Goal: Check status

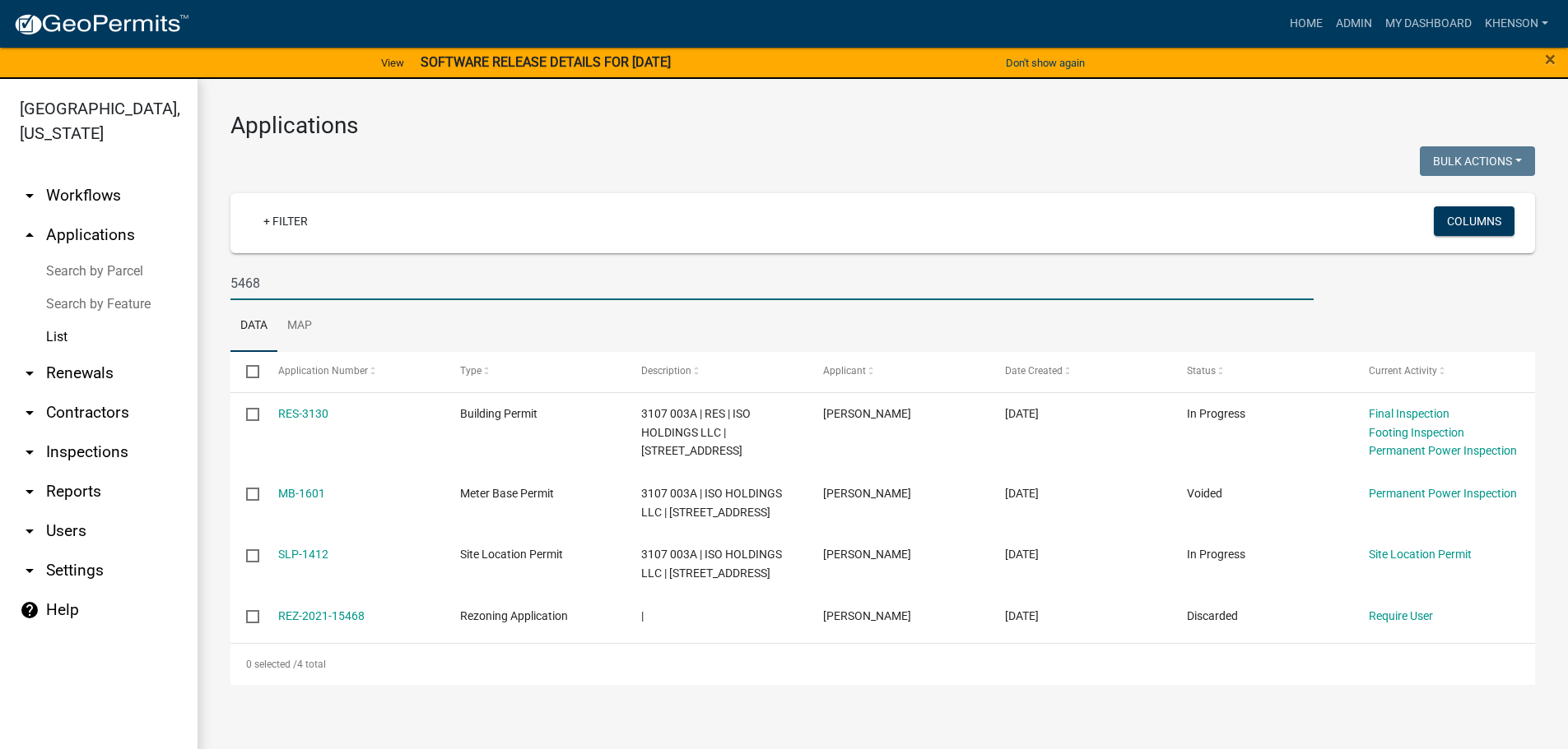
drag, startPoint x: 284, startPoint y: 283, endPoint x: 161, endPoint y: 283, distance: 123.0
click at [161, 283] on div "[GEOGRAPHIC_DATA], [US_STATE] arrow_drop_down Workflows List arrow_drop_up Appl…" at bounding box center [784, 424] width 1568 height 690
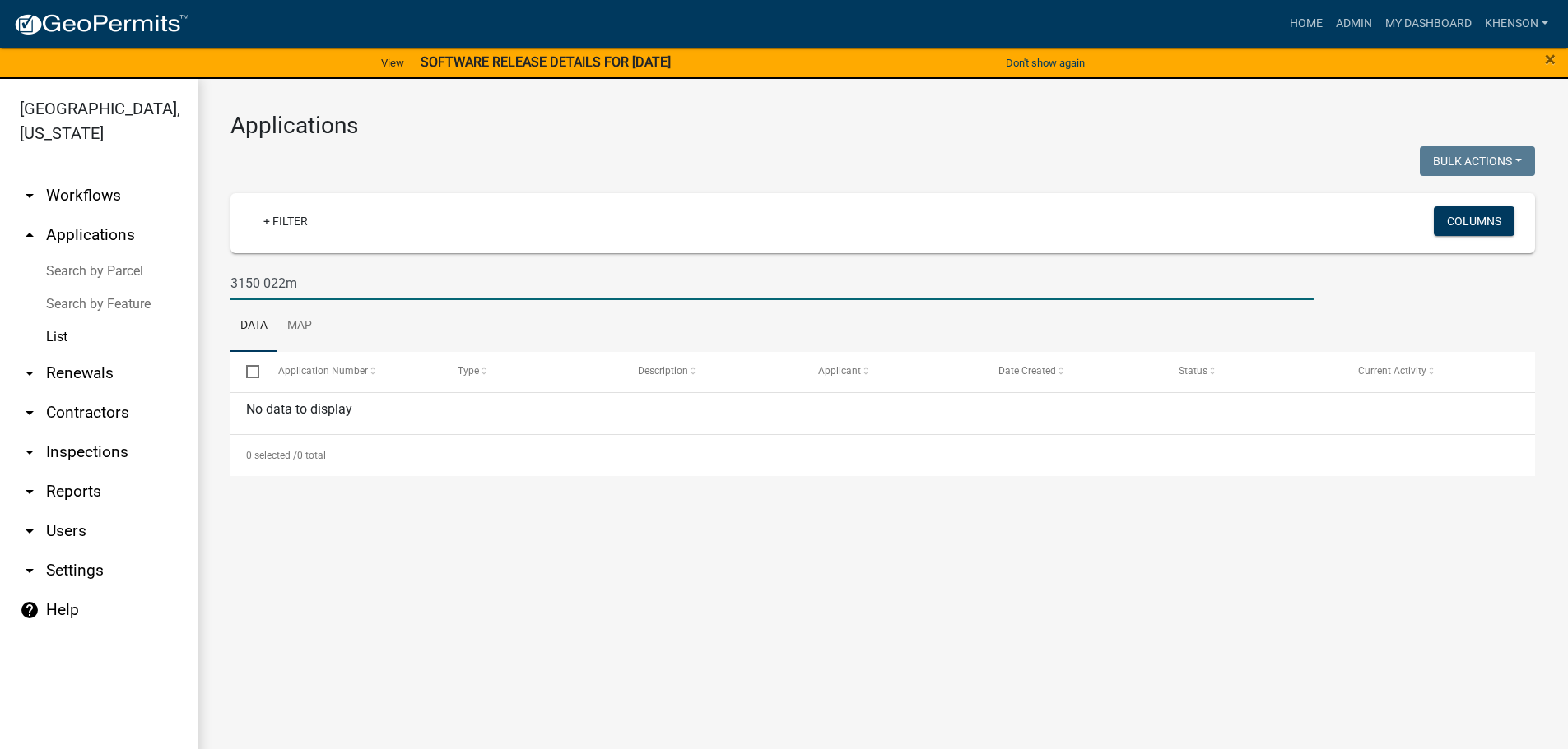
type input "3150 022m"
drag, startPoint x: 307, startPoint y: 283, endPoint x: 148, endPoint y: 267, distance: 159.8
click at [148, 267] on div "[GEOGRAPHIC_DATA], [US_STATE] arrow_drop_down Workflows List arrow_drop_up Appl…" at bounding box center [784, 424] width 1568 height 690
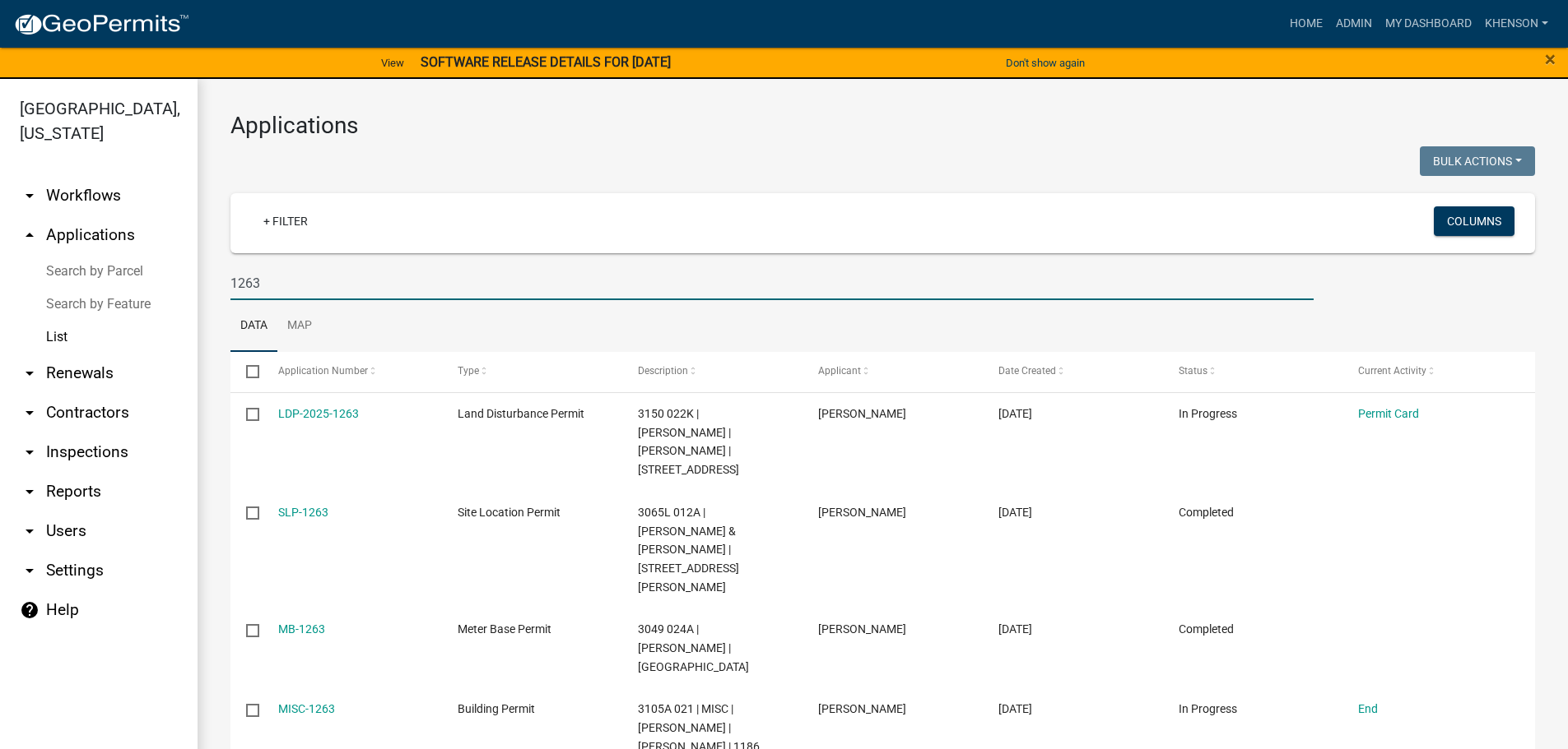
type input "1263"
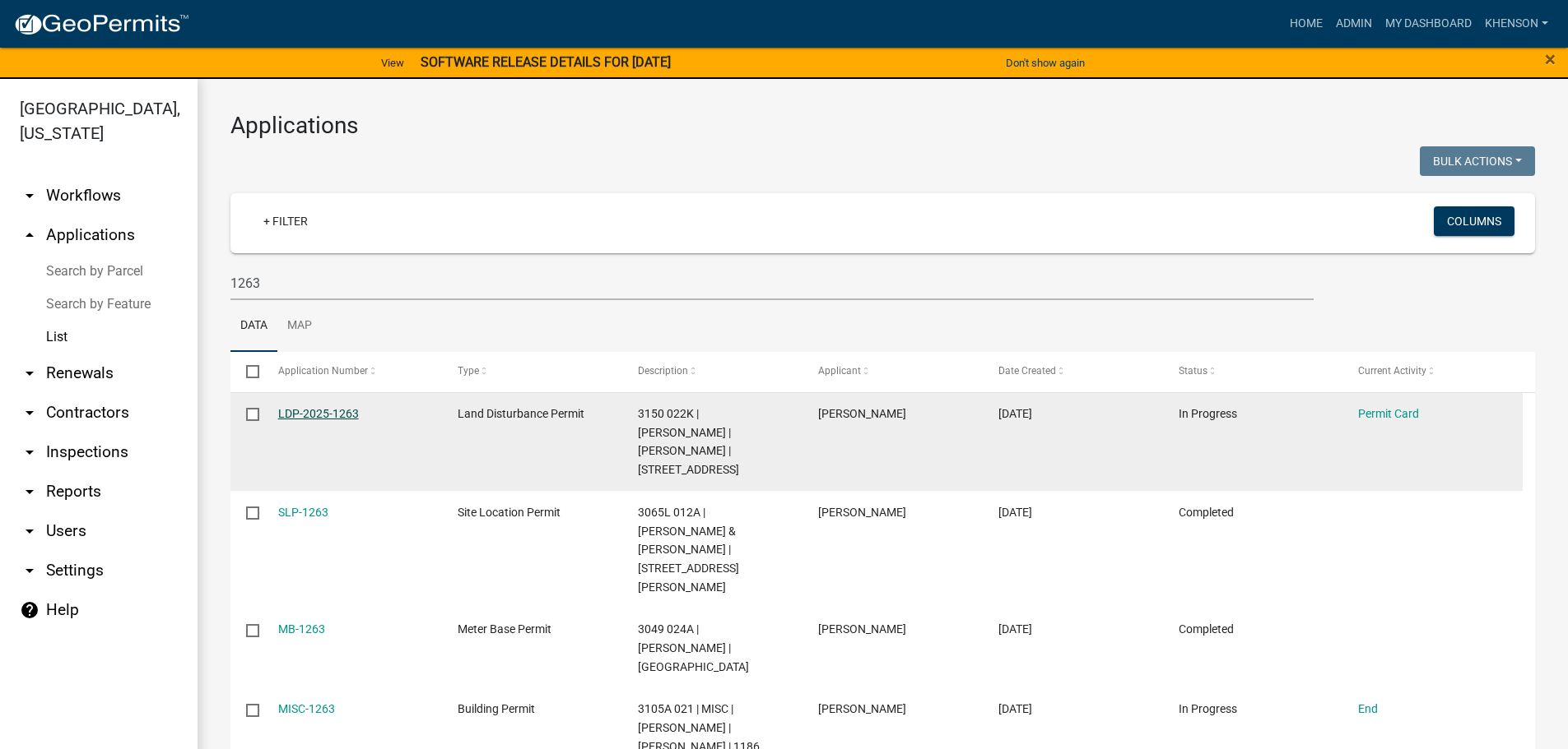
click at [347, 413] on link "LDP-2025-1263" at bounding box center [318, 413] width 81 height 13
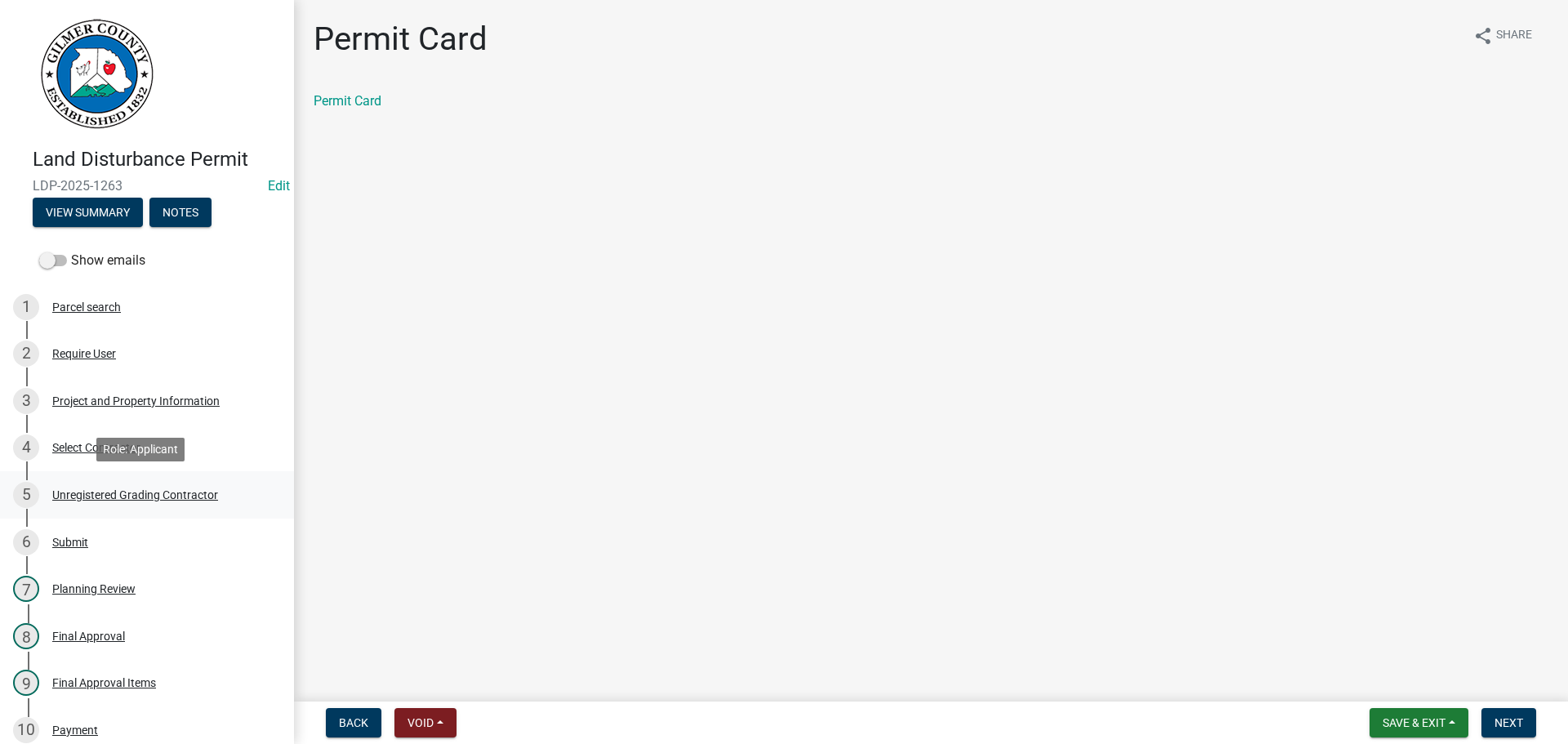
click at [154, 495] on div "Unregistered Grading Contractor" at bounding box center [135, 496] width 166 height 12
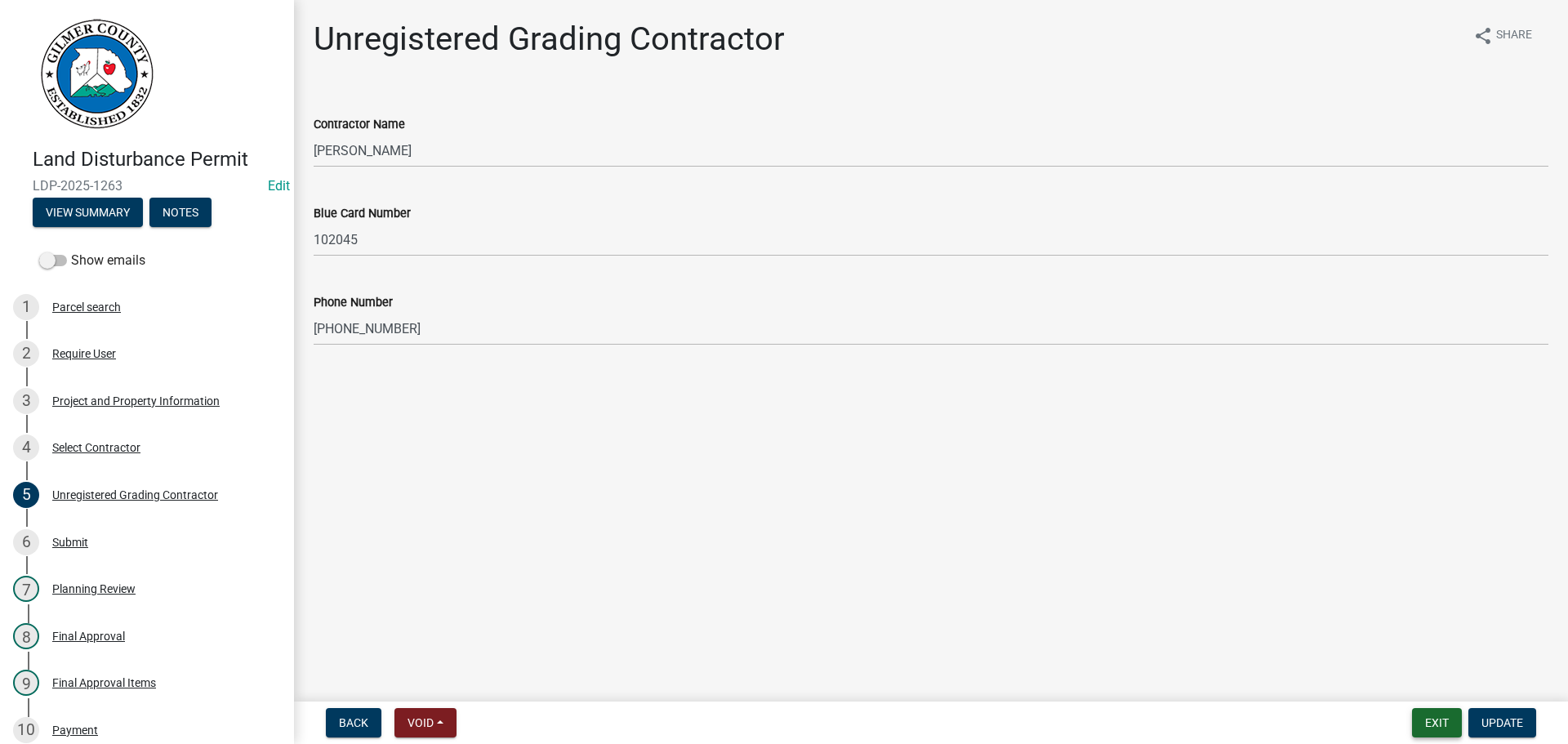
click at [1436, 730] on button "Exit" at bounding box center [1437, 723] width 49 height 29
